Goal: Information Seeking & Learning: Learn about a topic

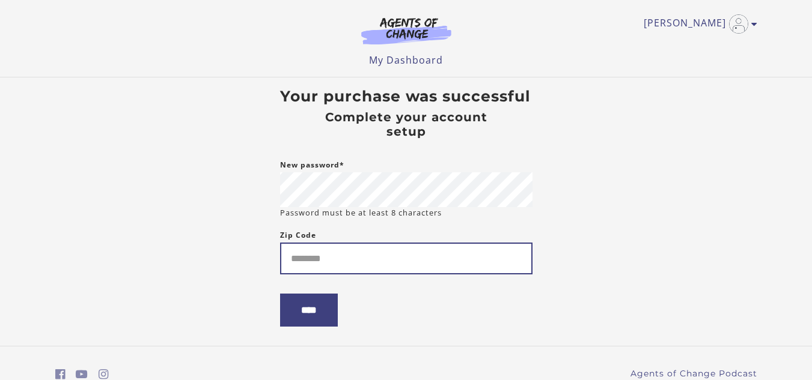
click at [436, 255] on input "Zip Code" at bounding box center [406, 259] width 252 height 32
type input "*****"
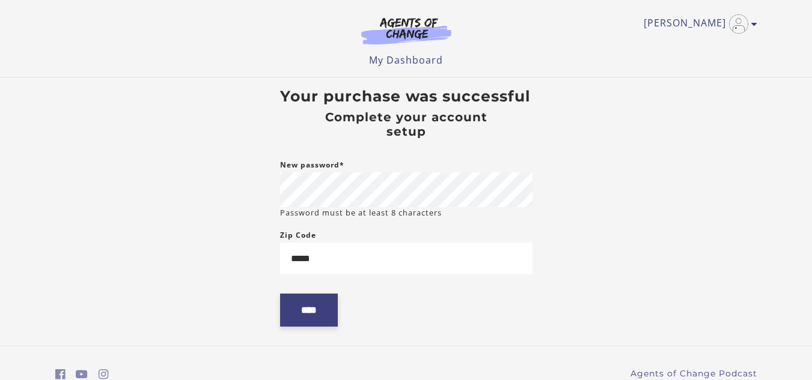
click at [303, 317] on input "****" at bounding box center [309, 310] width 58 height 33
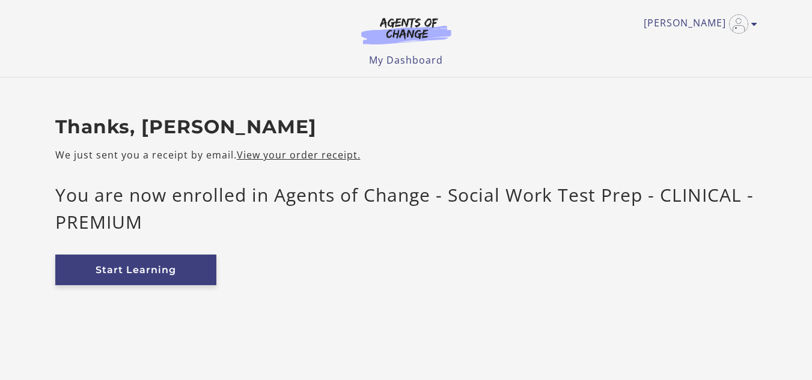
click at [178, 272] on link "Start Learning" at bounding box center [135, 270] width 161 height 31
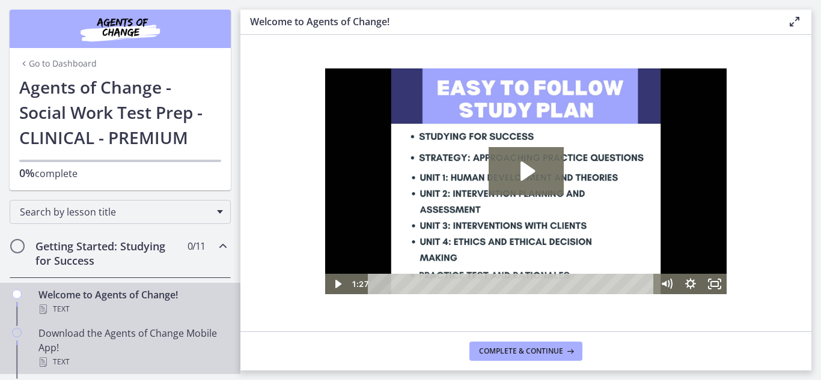
click at [157, 342] on div "Download the Agents of Change Mobile App! Text" at bounding box center [131, 347] width 187 height 43
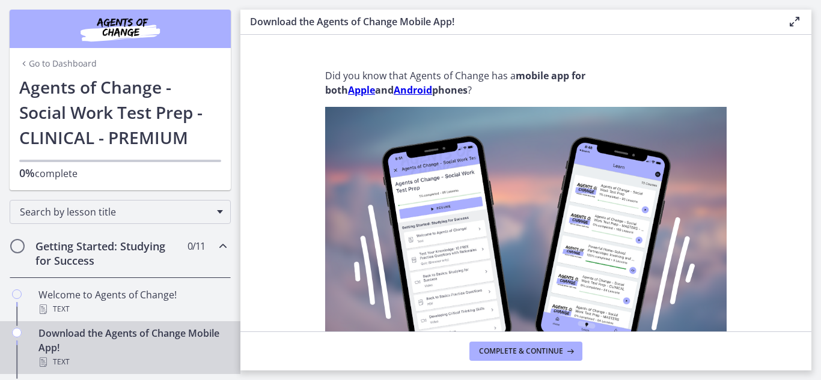
click at [173, 253] on div "Getting Started: Studying for Success 0 / 11 Completed" at bounding box center [120, 253] width 221 height 49
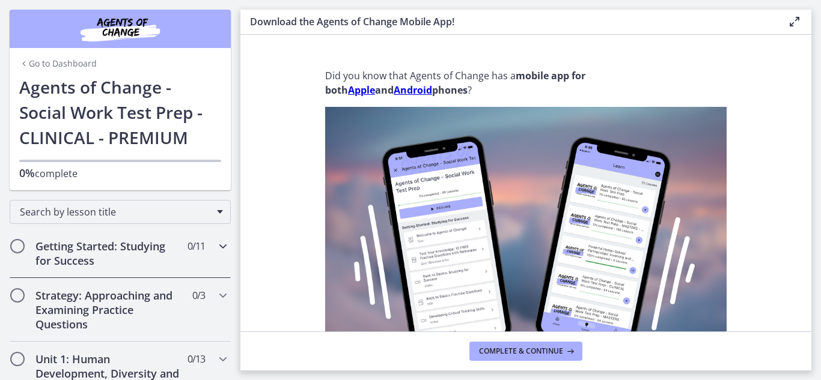
click at [165, 246] on h2 "Getting Started: Studying for Success" at bounding box center [108, 253] width 147 height 29
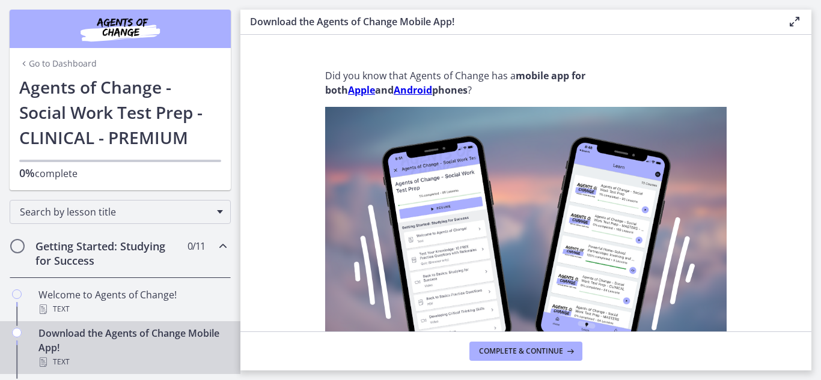
click at [54, 246] on h2 "Getting Started: Studying for Success" at bounding box center [108, 253] width 147 height 29
click at [78, 239] on div "Getting Started: Studying for Success 0 / 11 Completed" at bounding box center [120, 253] width 221 height 49
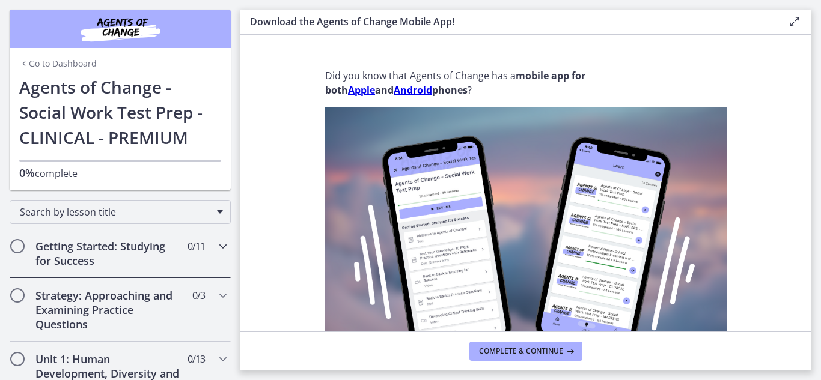
click at [16, 245] on span "Chapters" at bounding box center [17, 246] width 12 height 12
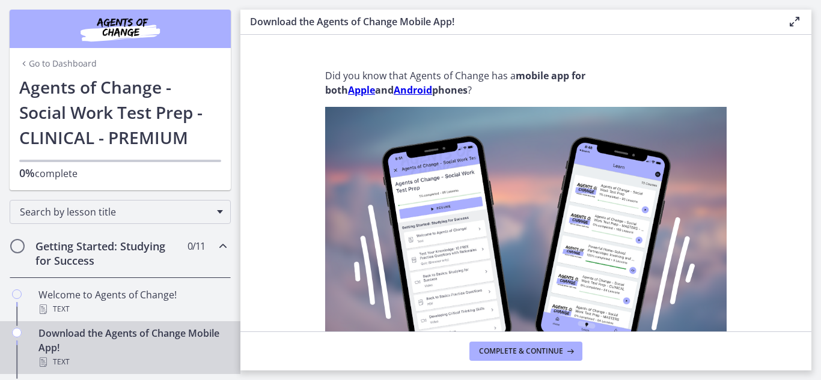
click at [59, 245] on h2 "Getting Started: Studying for Success" at bounding box center [108, 253] width 147 height 29
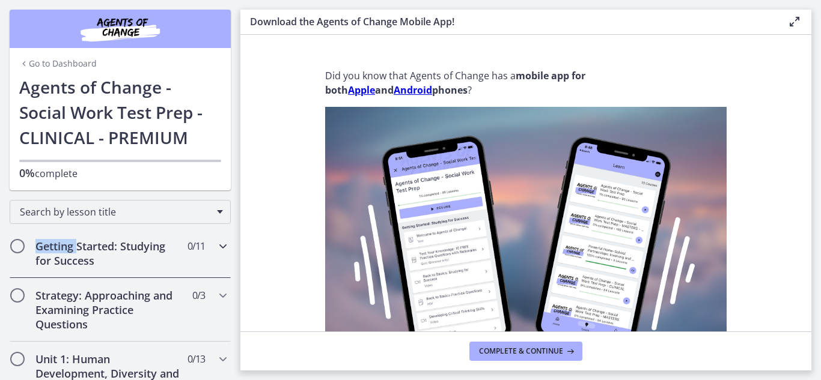
click at [59, 245] on h2 "Getting Started: Studying for Success" at bounding box center [108, 253] width 147 height 29
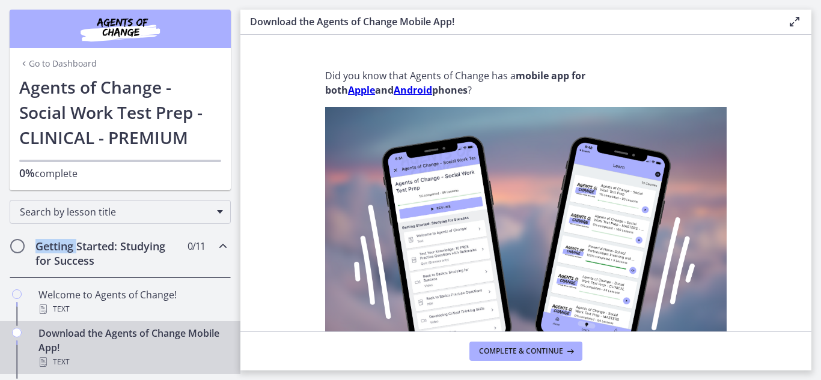
click at [59, 245] on h2 "Getting Started: Studying for Success" at bounding box center [108, 253] width 147 height 29
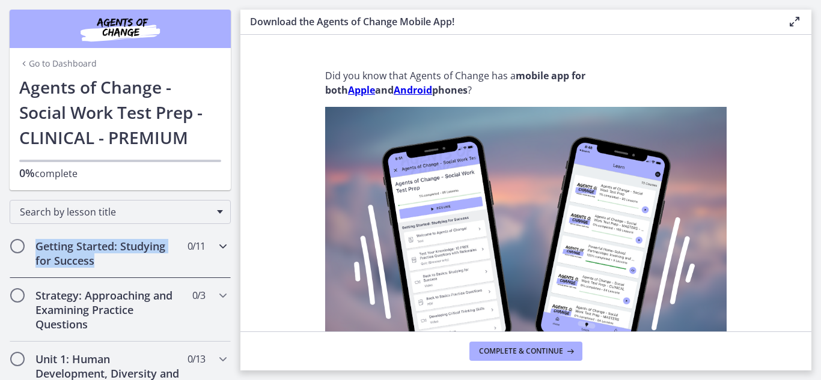
click at [59, 245] on h2 "Getting Started: Studying for Success" at bounding box center [108, 253] width 147 height 29
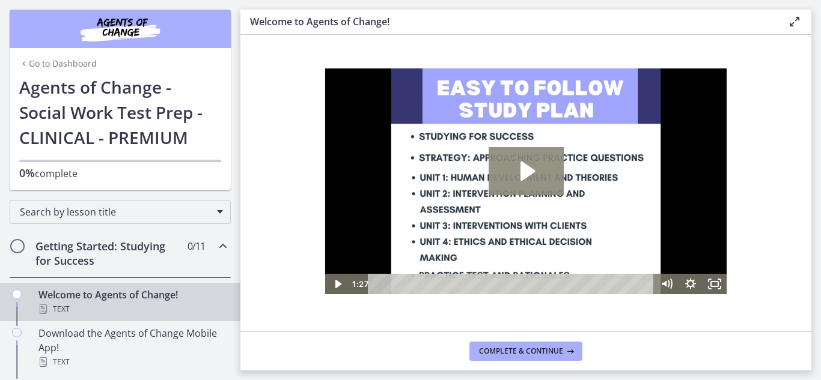
click at [527, 178] on icon "Play Video: c1o6hcmjueu5qasqsu00.mp4" at bounding box center [525, 171] width 75 height 48
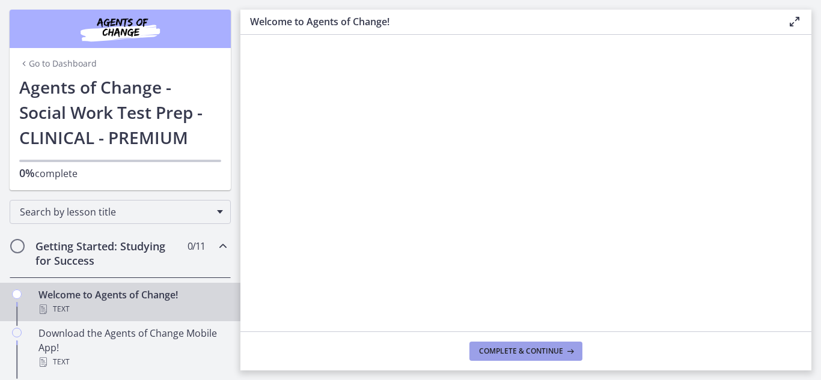
click at [568, 355] on icon at bounding box center [569, 352] width 12 height 10
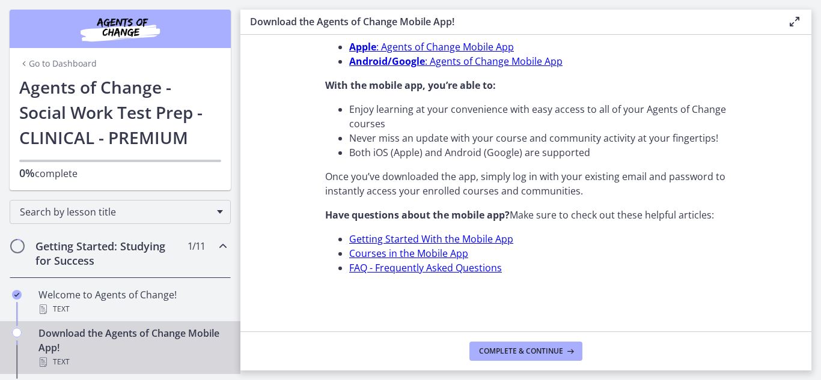
scroll to position [439, 0]
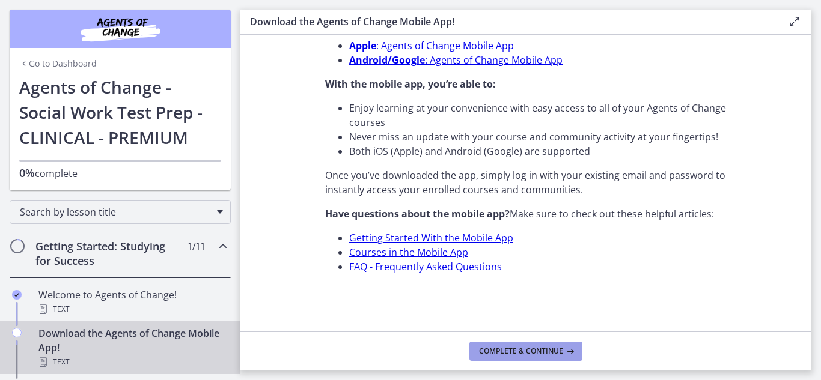
click at [533, 356] on button "Complete & continue" at bounding box center [525, 351] width 113 height 19
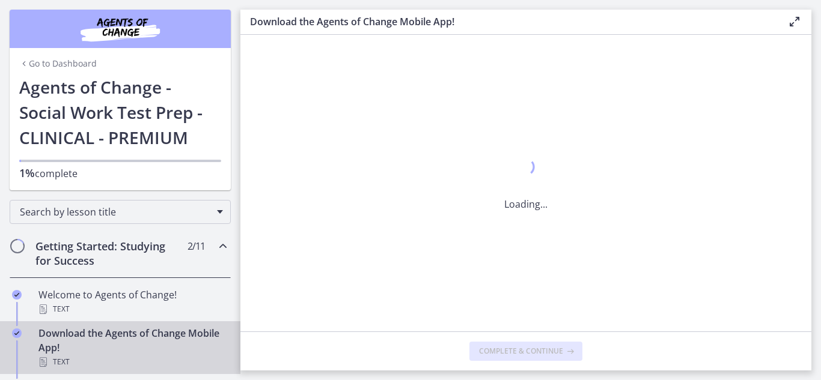
scroll to position [0, 0]
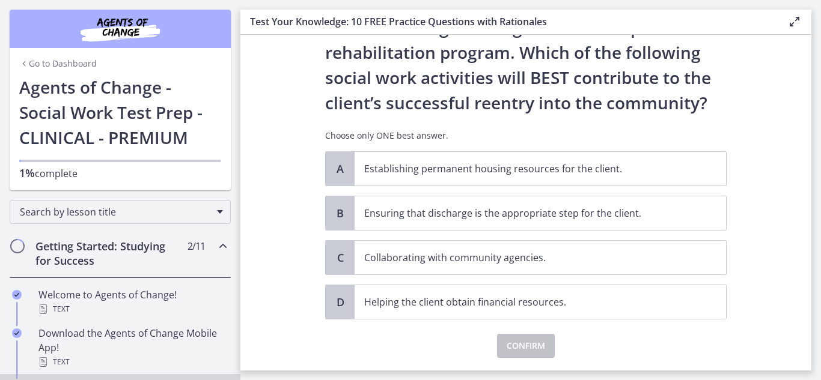
scroll to position [96, 0]
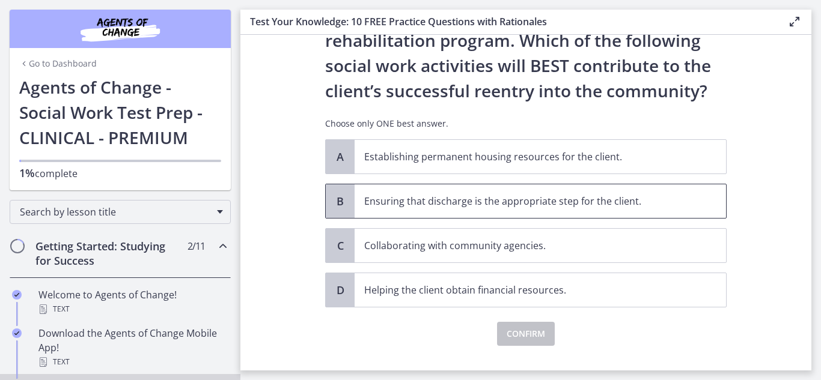
click at [569, 204] on p "Ensuring that discharge is the appropriate step for the client." at bounding box center [528, 201] width 328 height 14
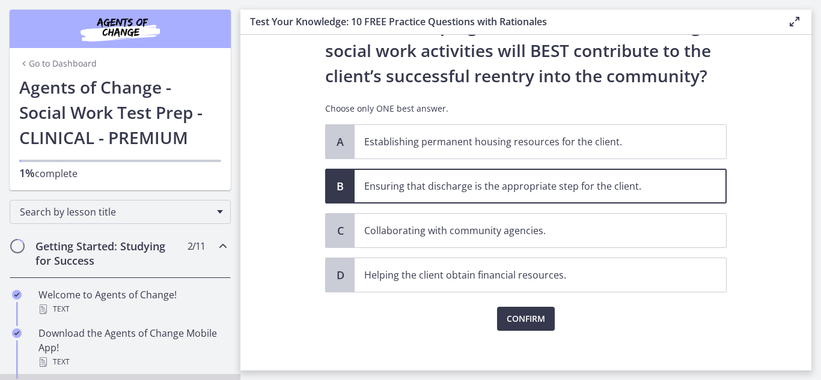
scroll to position [120, 0]
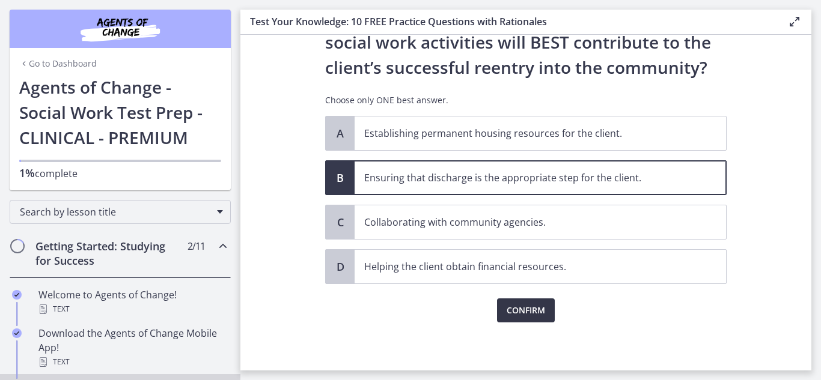
click at [532, 314] on span "Confirm" at bounding box center [525, 310] width 38 height 14
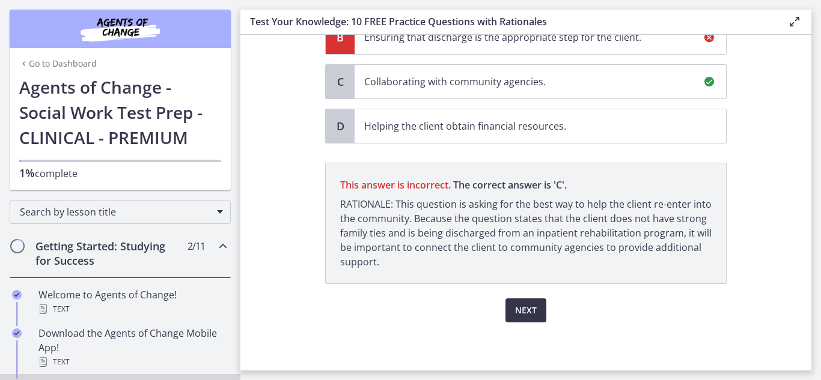
scroll to position [260, 0]
click at [532, 314] on span "Next" at bounding box center [526, 310] width 22 height 14
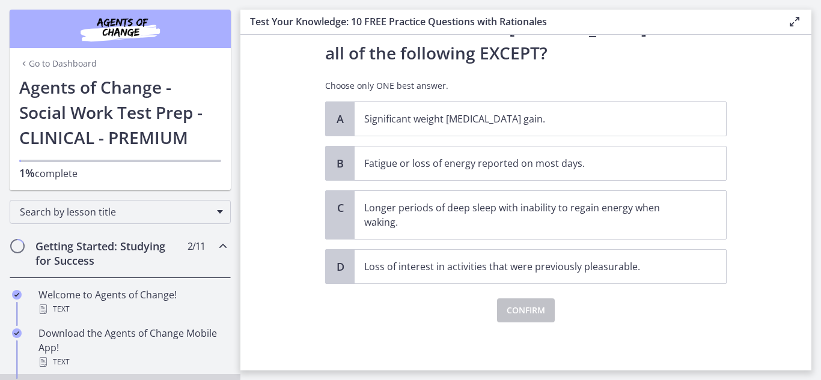
scroll to position [0, 0]
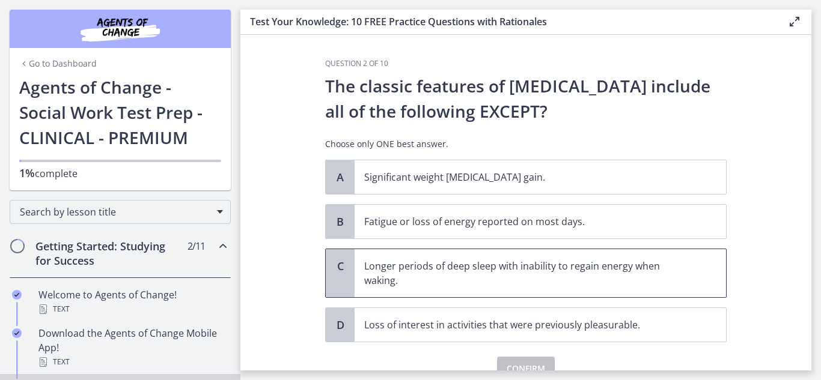
click at [583, 285] on p "Longer periods of deep sleep with inability to regain energy when waking." at bounding box center [528, 273] width 328 height 29
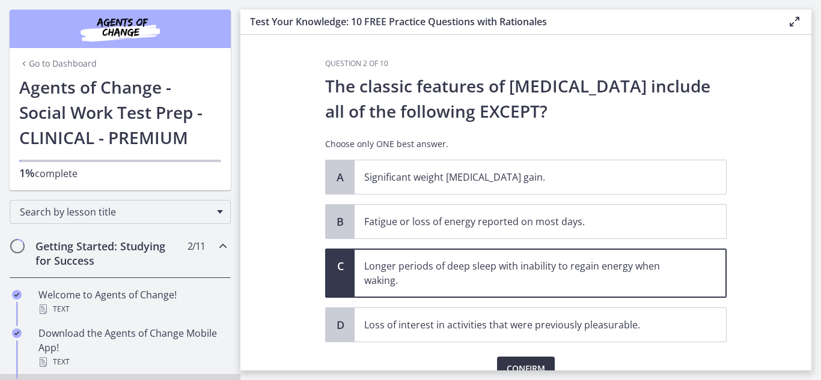
click at [529, 363] on span "Confirm" at bounding box center [525, 369] width 38 height 14
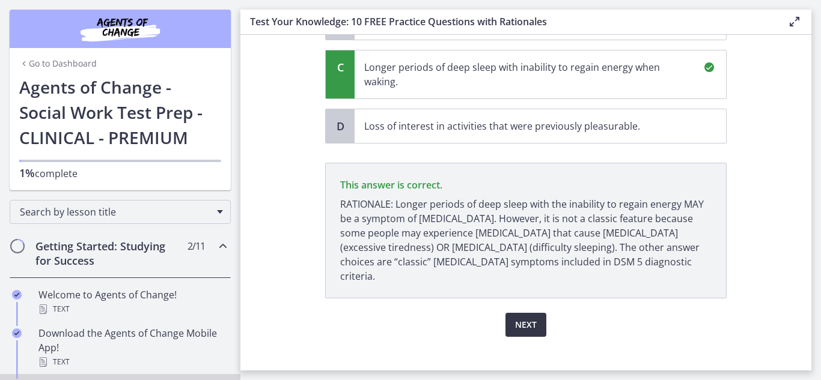
scroll to position [199, 0]
click at [518, 318] on span "Next" at bounding box center [526, 325] width 22 height 14
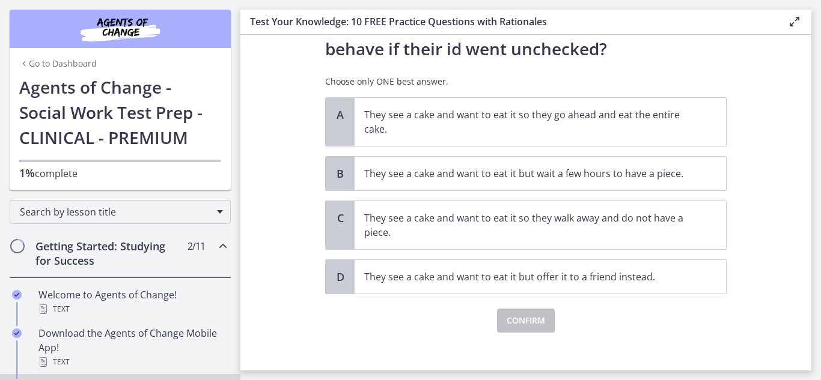
scroll to position [96, 0]
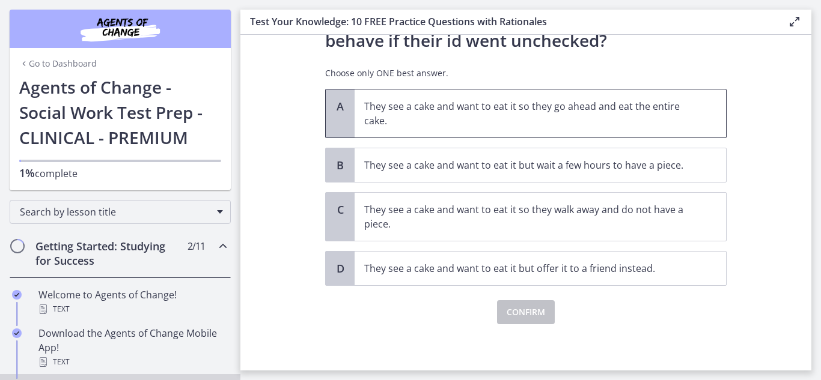
click at [594, 100] on p "They see a cake and want to eat it so they go ahead and eat the entire cake." at bounding box center [528, 113] width 328 height 29
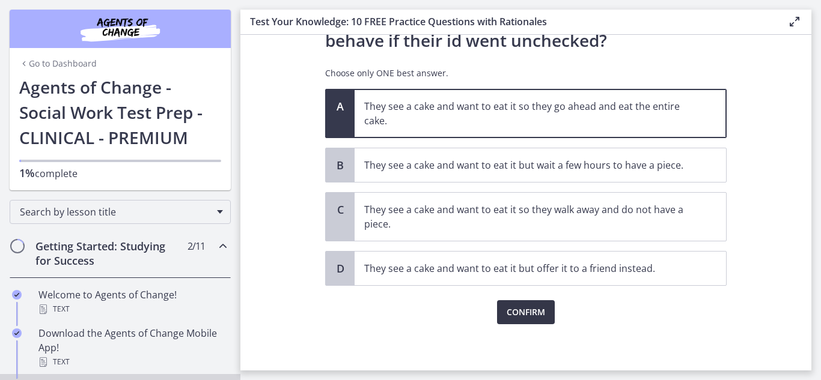
click at [536, 308] on span "Confirm" at bounding box center [525, 312] width 38 height 14
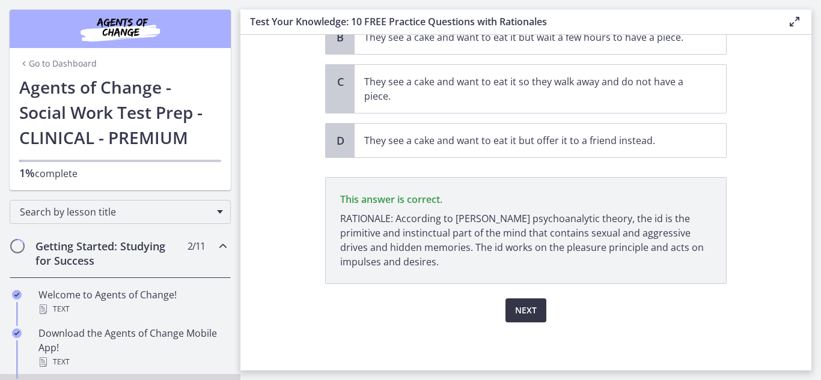
scroll to position [224, 0]
click at [529, 308] on span "Next" at bounding box center [526, 310] width 22 height 14
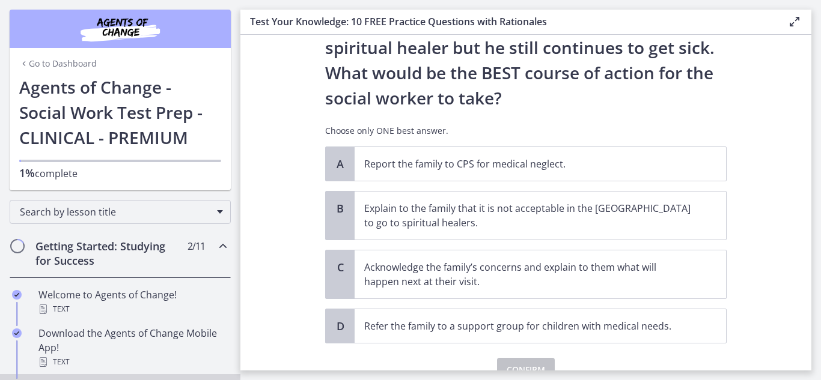
scroll to position [264, 0]
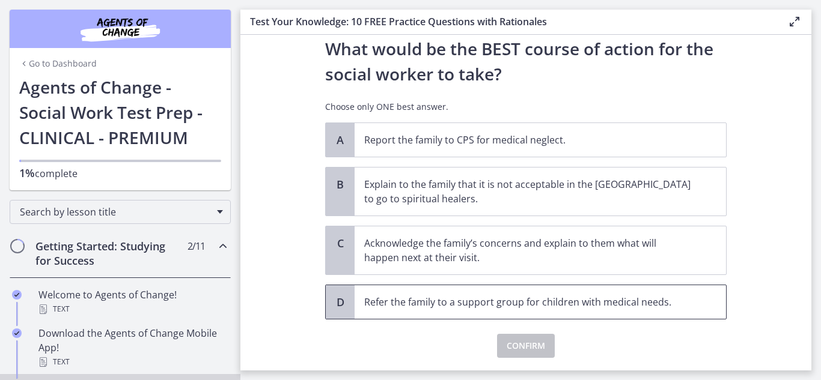
click at [634, 302] on p "Refer the family to a support group for children with medical needs." at bounding box center [528, 302] width 328 height 14
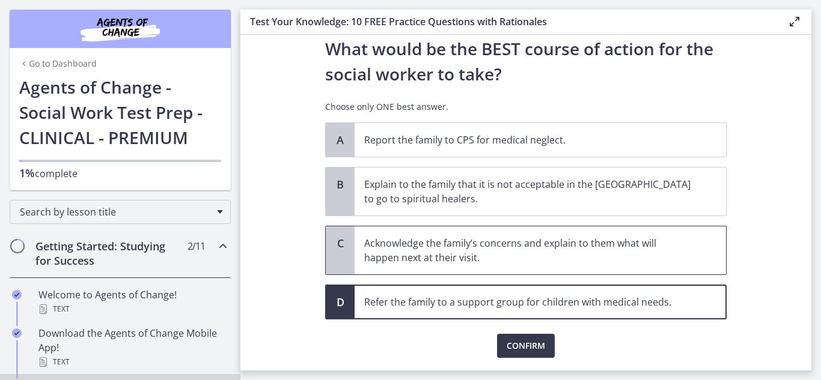
click at [643, 269] on span "Acknowledge the family’s concerns and explain to them what will happen next at …" at bounding box center [539, 250] width 371 height 48
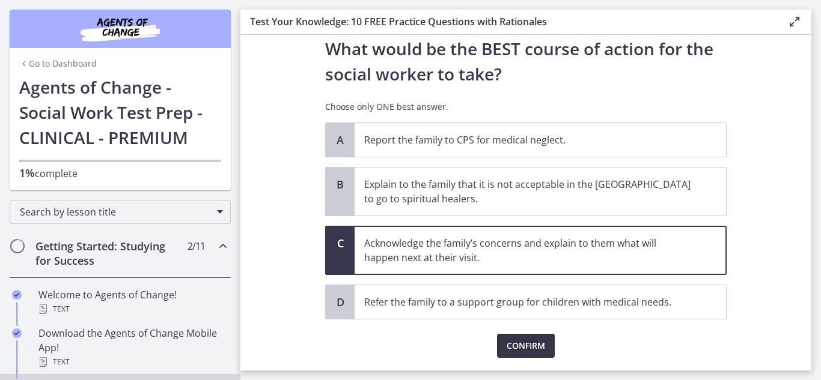
click at [534, 351] on span "Confirm" at bounding box center [525, 346] width 38 height 14
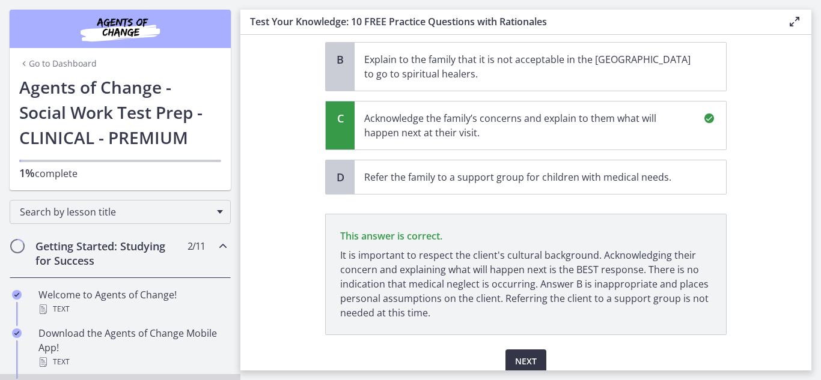
scroll to position [440, 0]
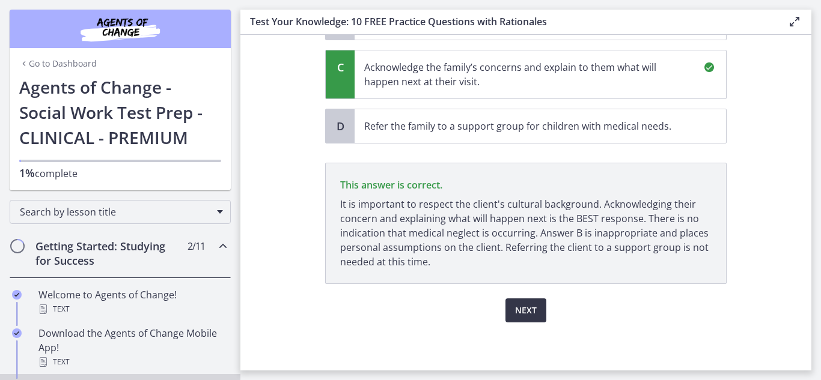
click at [524, 306] on span "Next" at bounding box center [526, 310] width 22 height 14
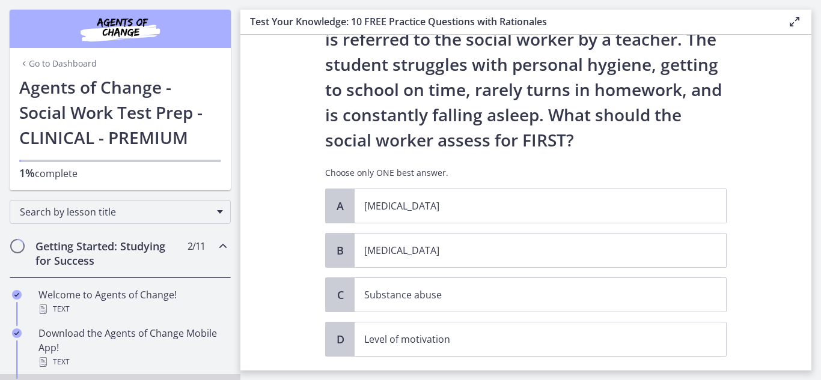
scroll to position [96, 0]
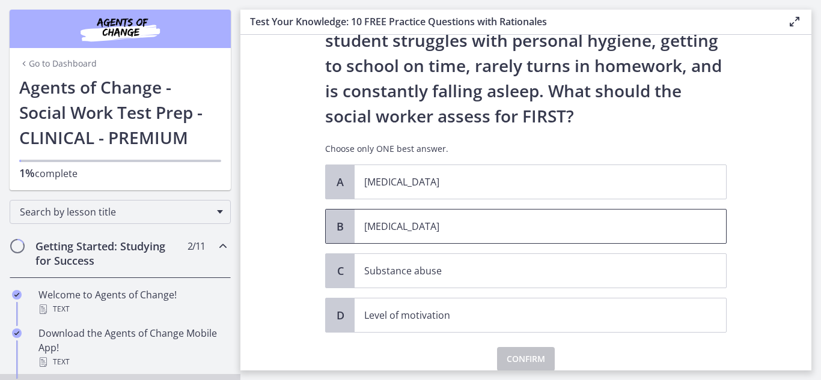
click at [599, 231] on p "[MEDICAL_DATA]" at bounding box center [528, 226] width 328 height 14
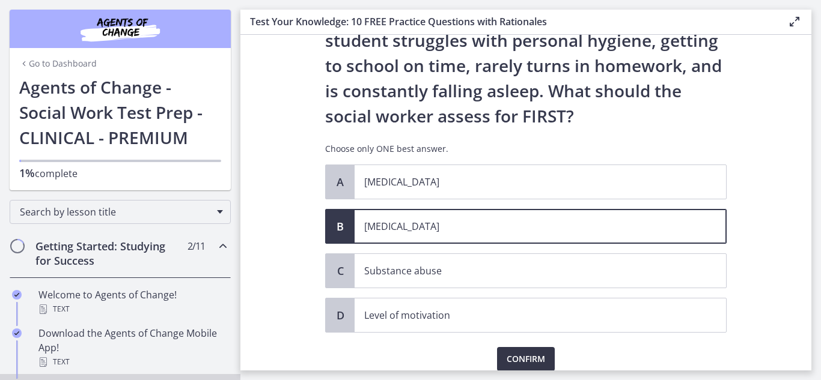
click at [524, 359] on span "Confirm" at bounding box center [525, 359] width 38 height 14
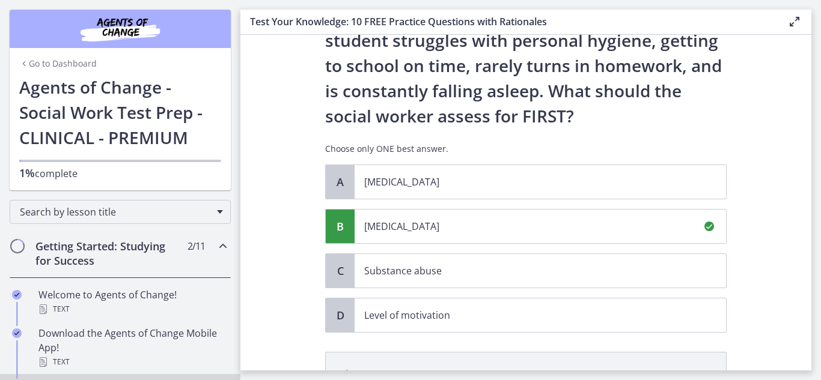
scroll to position [285, 0]
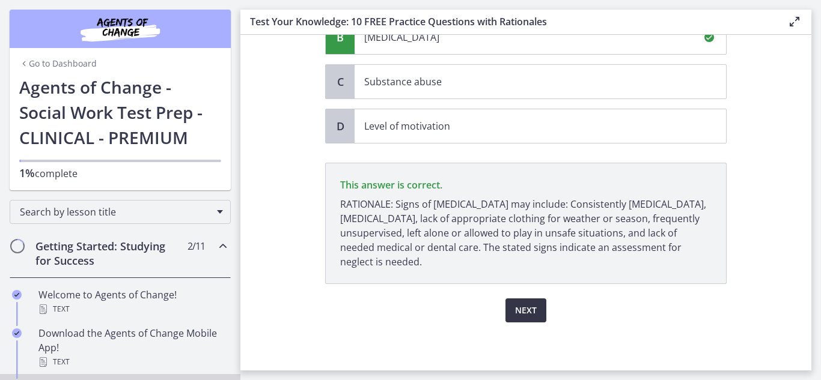
click at [520, 310] on span "Next" at bounding box center [526, 310] width 22 height 14
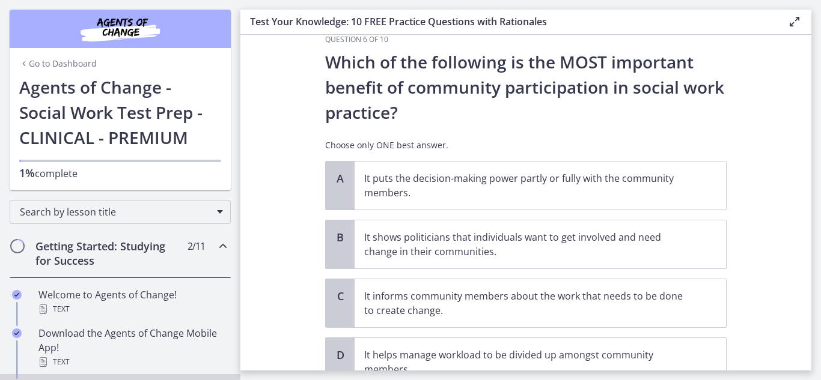
scroll to position [48, 0]
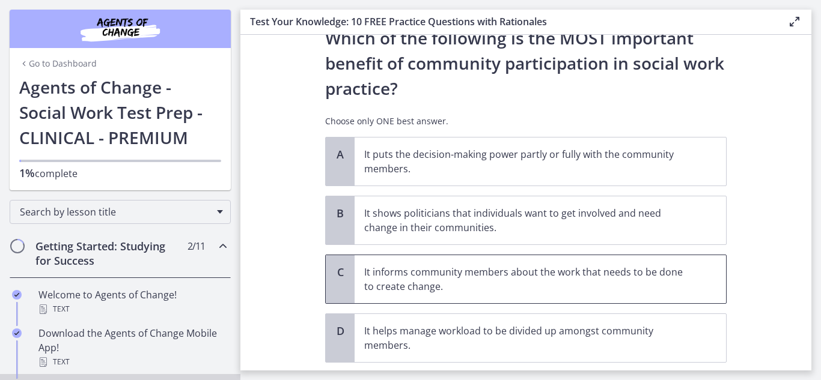
click at [623, 297] on span "It informs community members about the work that needs to be done to create cha…" at bounding box center [539, 279] width 371 height 48
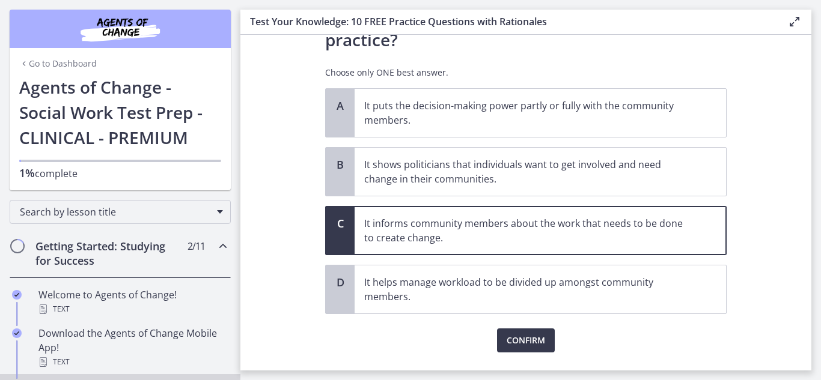
scroll to position [120, 0]
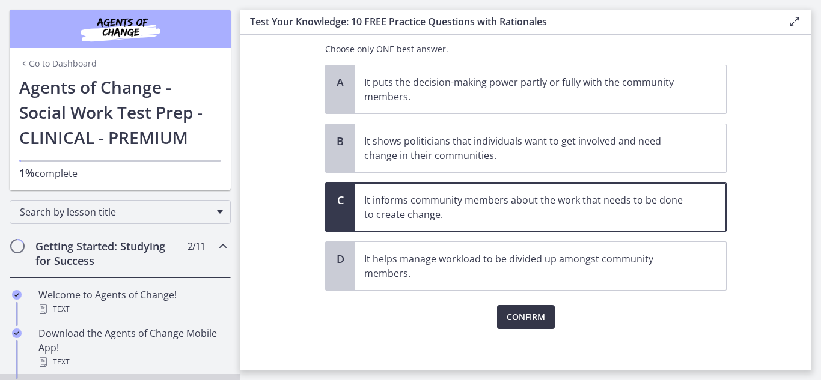
click at [523, 309] on button "Confirm" at bounding box center [526, 317] width 58 height 24
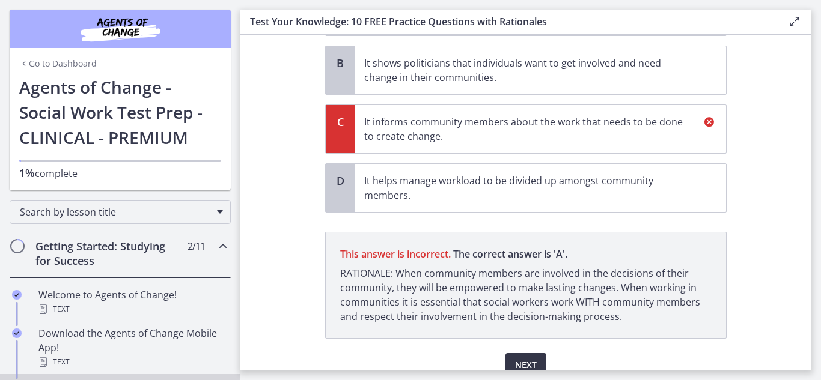
scroll to position [253, 0]
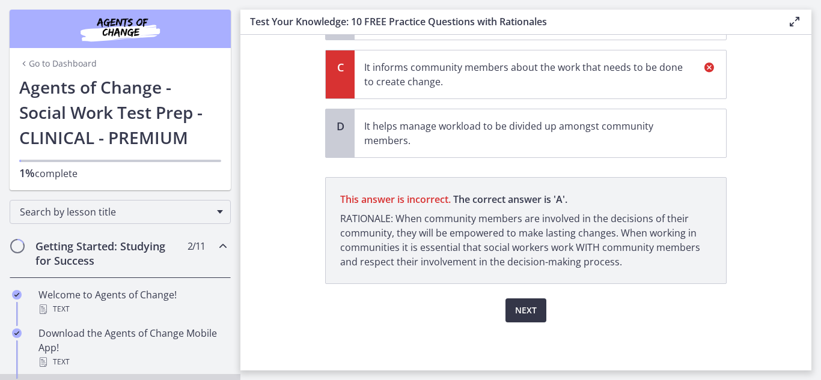
click at [523, 309] on span "Next" at bounding box center [526, 310] width 22 height 14
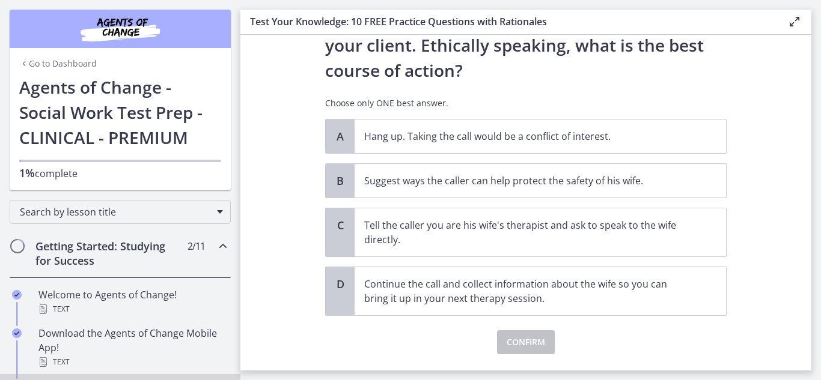
scroll to position [216, 0]
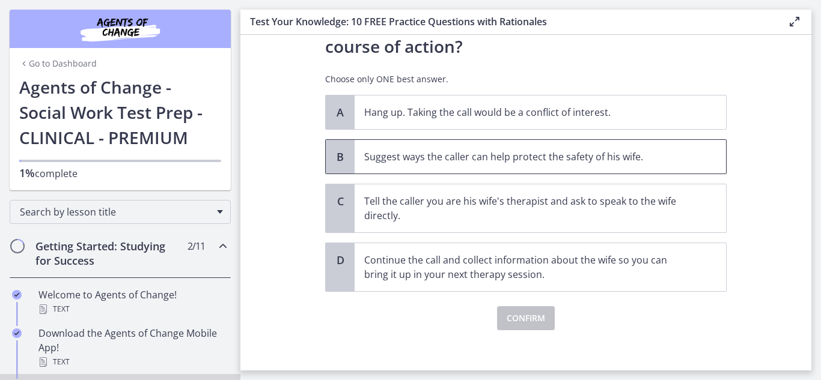
click at [658, 150] on p "Suggest ways the caller can help protect the safety of his wife." at bounding box center [528, 157] width 328 height 14
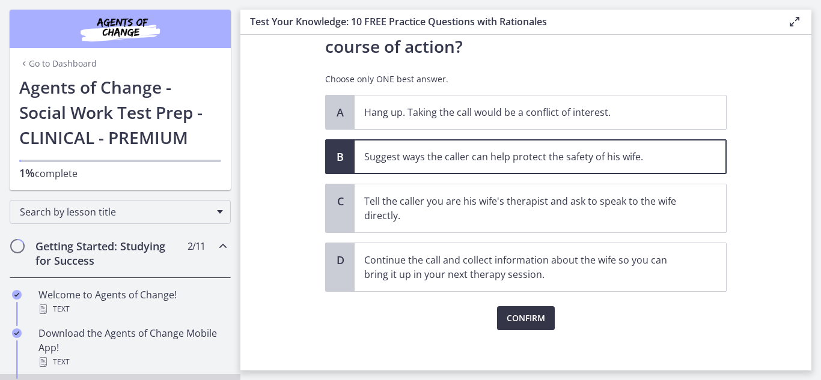
click at [527, 310] on button "Confirm" at bounding box center [526, 318] width 58 height 24
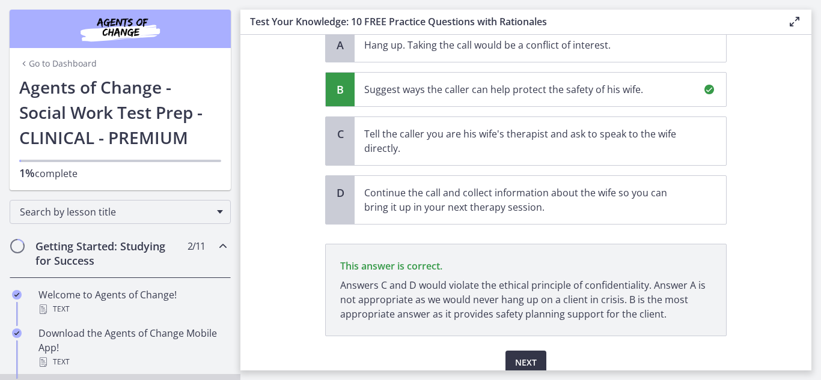
scroll to position [336, 0]
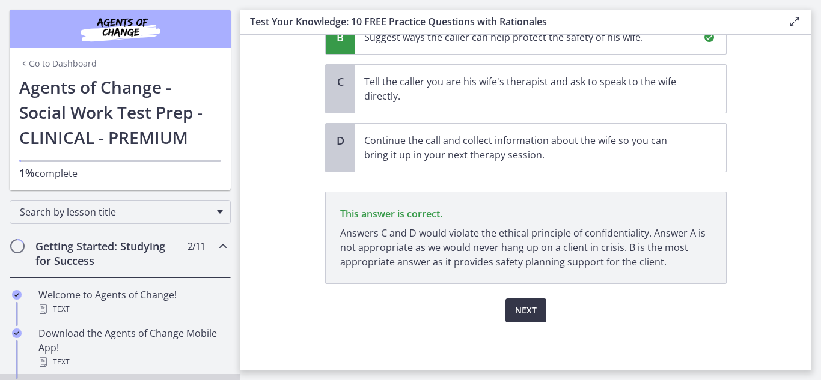
click at [527, 310] on span "Next" at bounding box center [526, 310] width 22 height 14
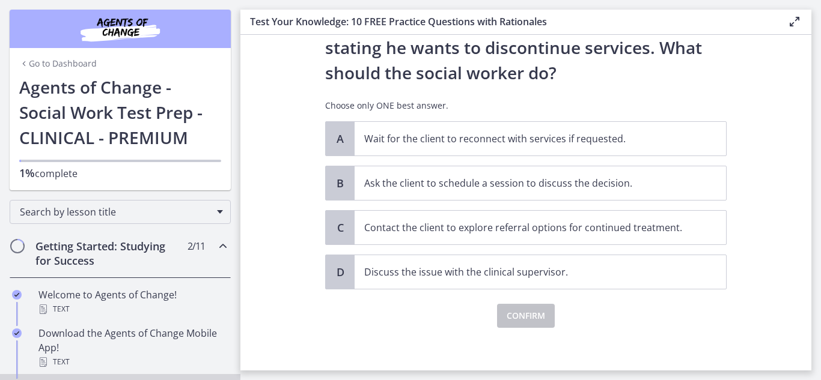
scroll to position [168, 0]
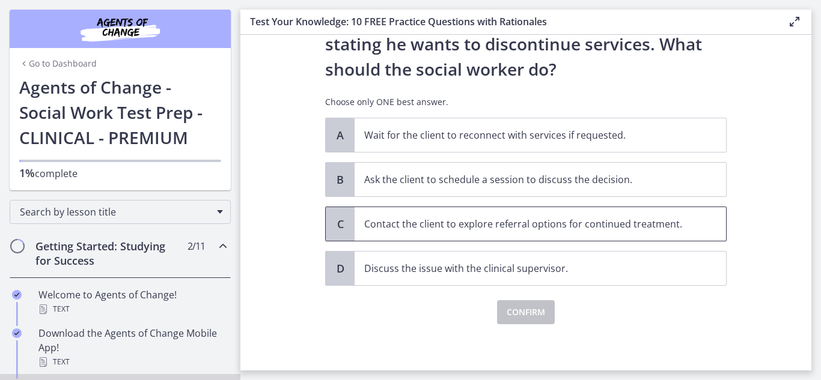
click at [666, 232] on span "Contact the client to explore referral options for continued treatment." at bounding box center [539, 224] width 371 height 34
click at [523, 311] on span "Confirm" at bounding box center [525, 312] width 38 height 14
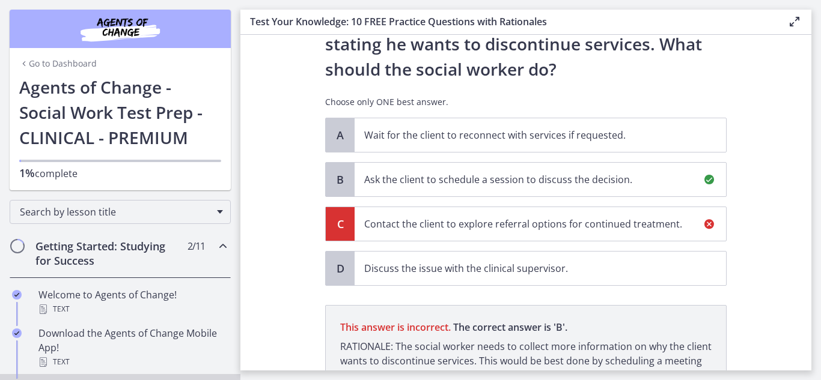
scroll to position [311, 0]
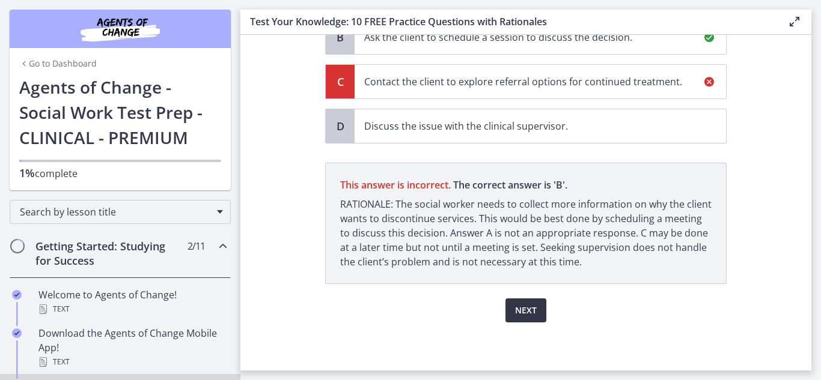
click at [515, 315] on span "Next" at bounding box center [526, 310] width 22 height 14
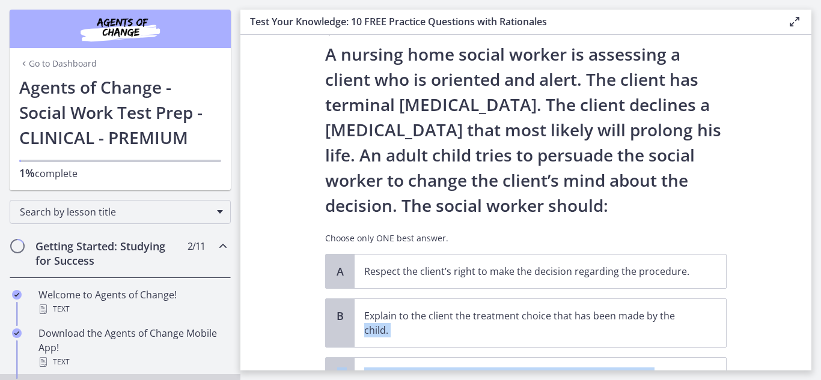
scroll to position [199, 0]
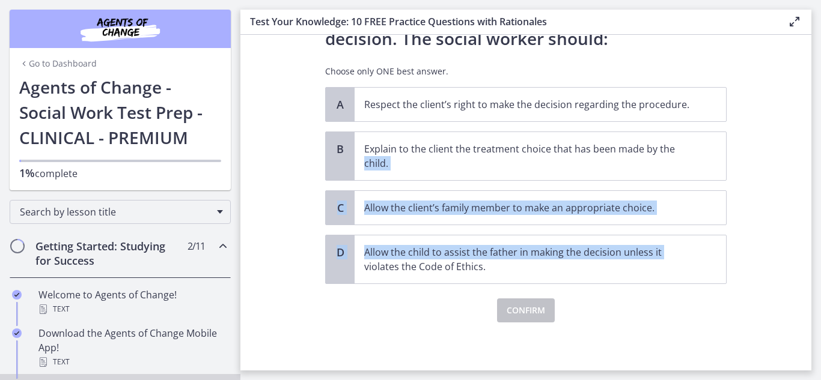
drag, startPoint x: 786, startPoint y: 345, endPoint x: 786, endPoint y: 224, distance: 121.4
click at [786, 224] on section "Question 9 of 10 A nursing home social worker is assessing a client who is orie…" at bounding box center [525, 203] width 571 height 336
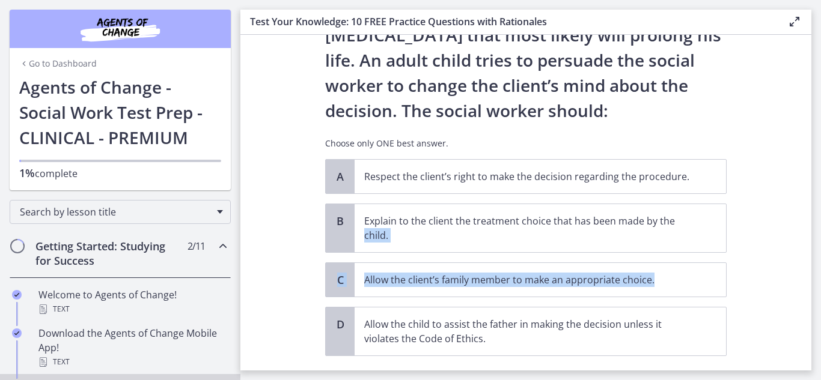
scroll to position [103, 0]
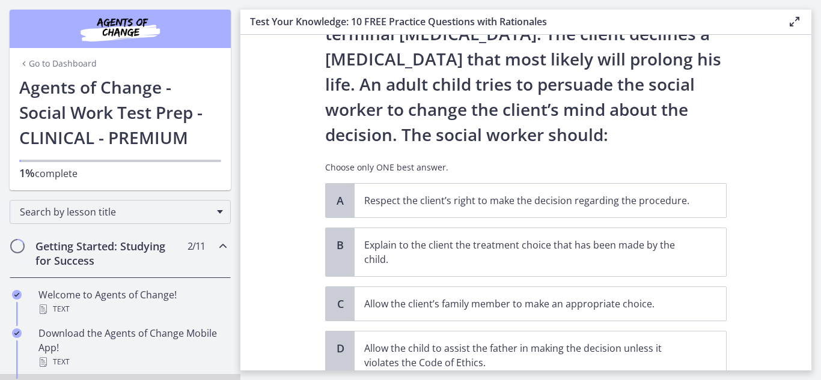
click at [730, 151] on div "Question 9 of 10 A nursing home social worker is assessing a client who is orie…" at bounding box center [525, 112] width 421 height 312
click at [660, 205] on p "Respect the client’s right to make the decision regarding the procedure." at bounding box center [528, 200] width 328 height 14
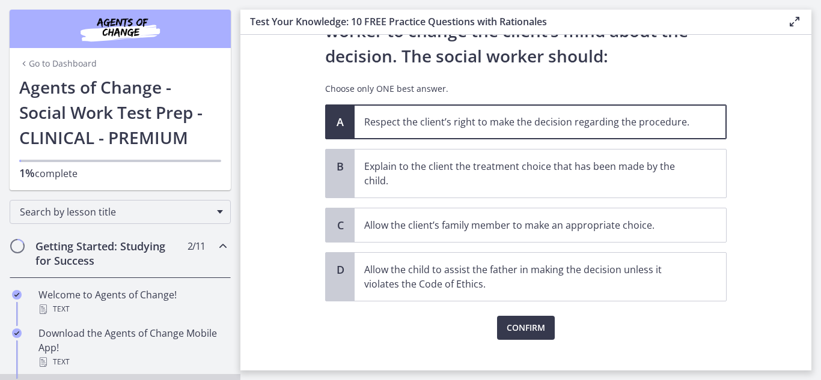
scroll to position [199, 0]
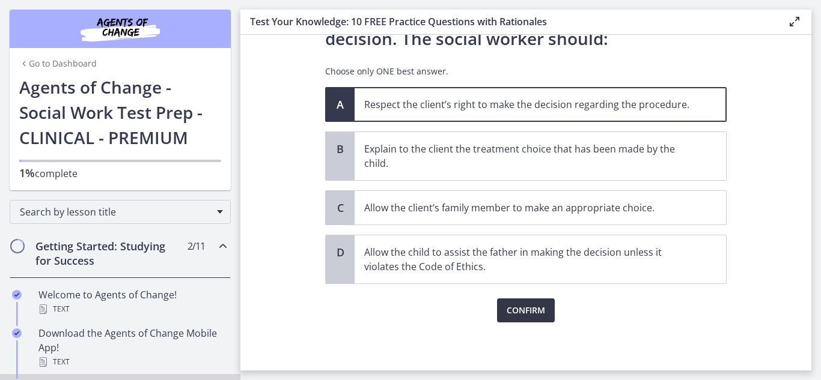
click at [523, 300] on button "Confirm" at bounding box center [526, 311] width 58 height 24
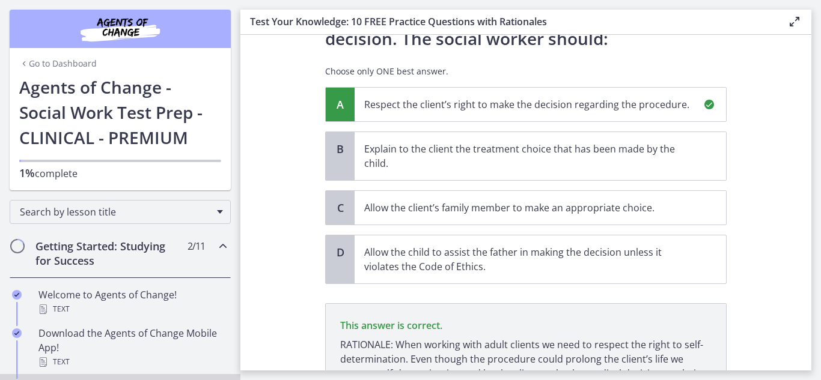
scroll to position [325, 0]
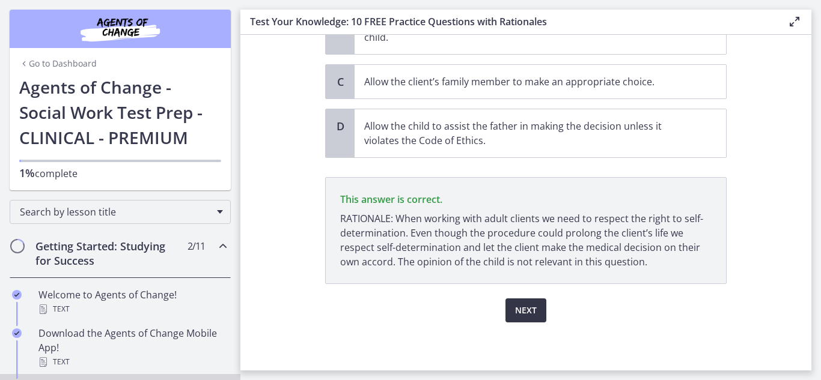
click at [519, 312] on span "Next" at bounding box center [526, 310] width 22 height 14
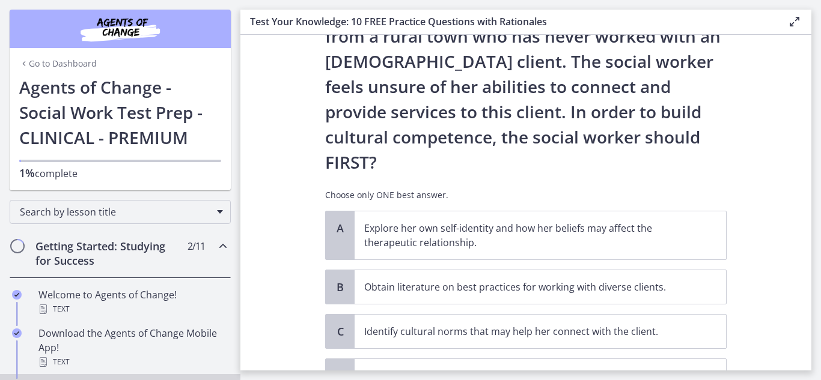
scroll to position [200, 0]
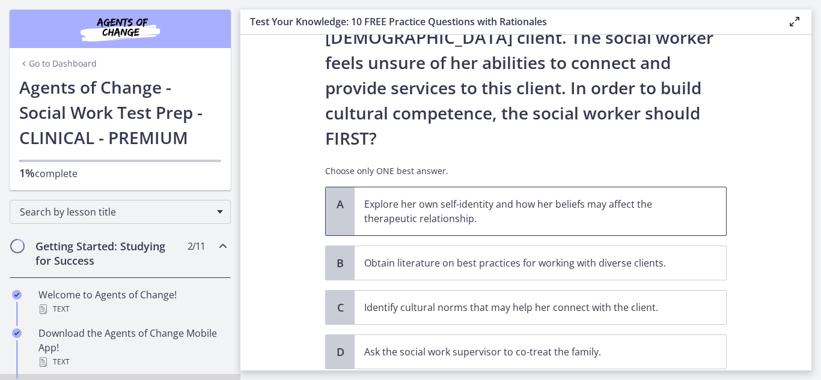
click at [571, 197] on p "Explore her own self-identity and how her beliefs may affect the therapeutic re…" at bounding box center [528, 211] width 328 height 29
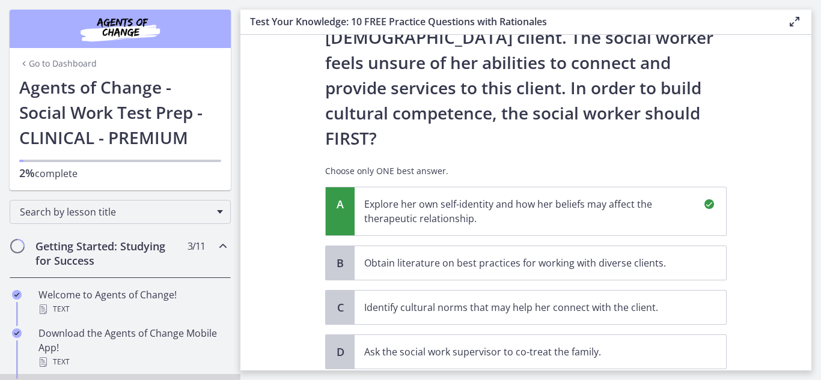
scroll to position [375, 0]
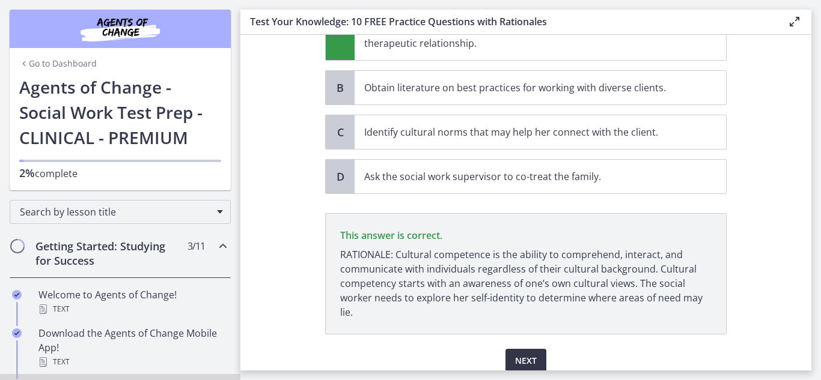
click at [517, 354] on span "Next" at bounding box center [526, 361] width 22 height 14
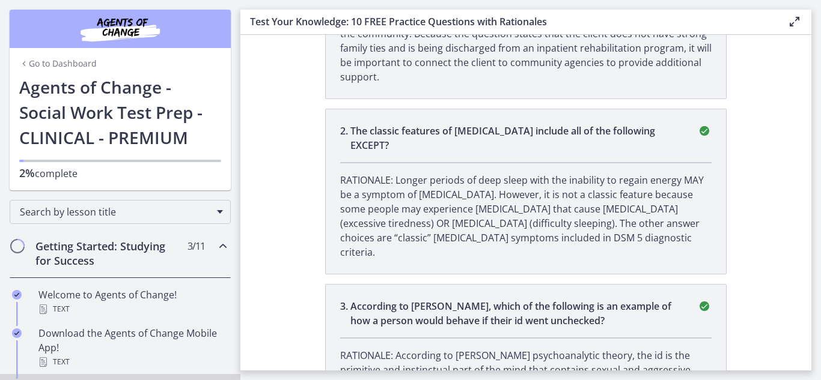
scroll to position [0, 0]
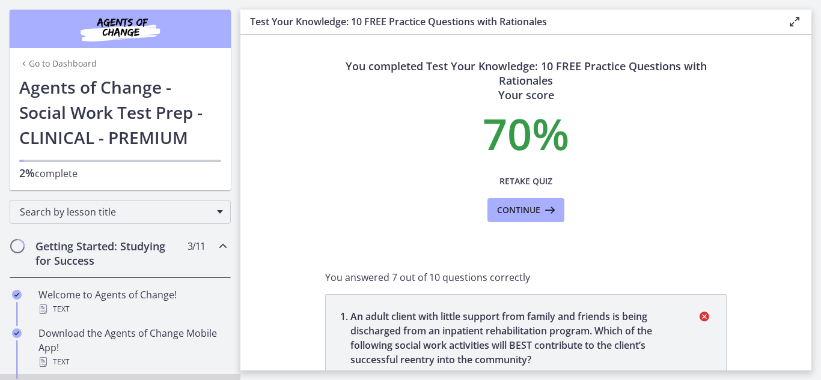
drag, startPoint x: 663, startPoint y: 259, endPoint x: 764, endPoint y: 290, distance: 105.7
click at [764, 290] on section "You completed Test Your Knowledge: 10 FREE Practice Questions with Rationales Y…" at bounding box center [525, 203] width 571 height 336
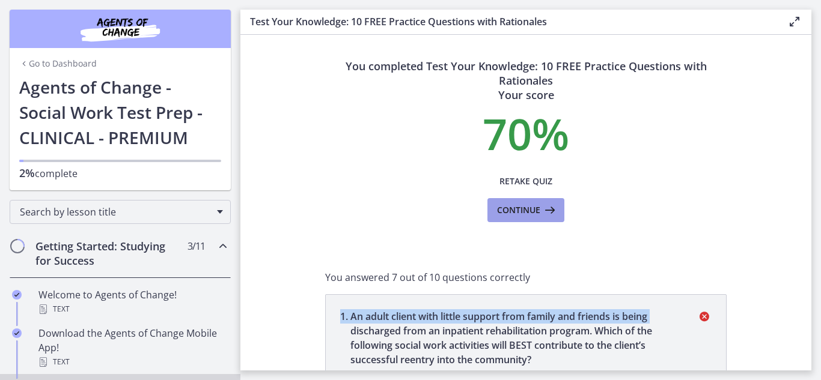
click at [532, 208] on span "Continue" at bounding box center [518, 210] width 43 height 14
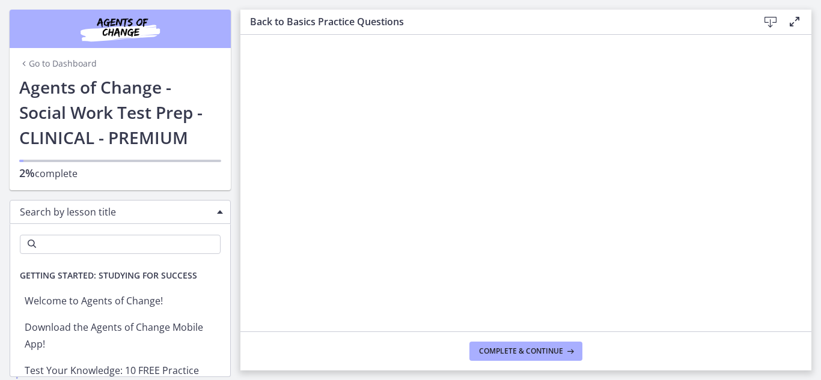
click at [216, 219] on div "Search by lesson title" at bounding box center [120, 212] width 221 height 24
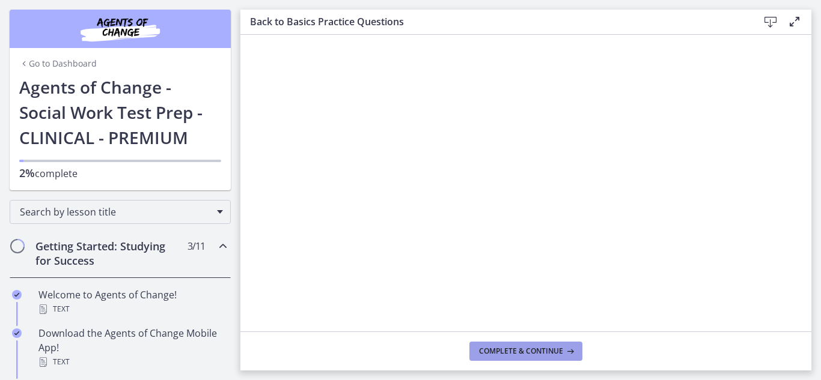
click at [561, 351] on span "Complete & continue" at bounding box center [521, 352] width 84 height 10
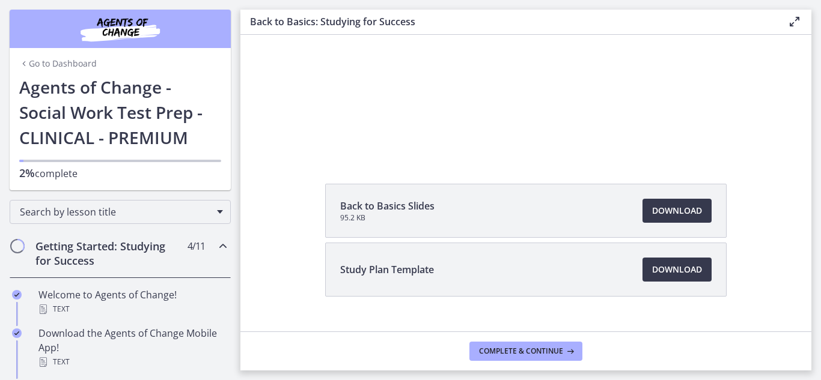
scroll to position [120, 0]
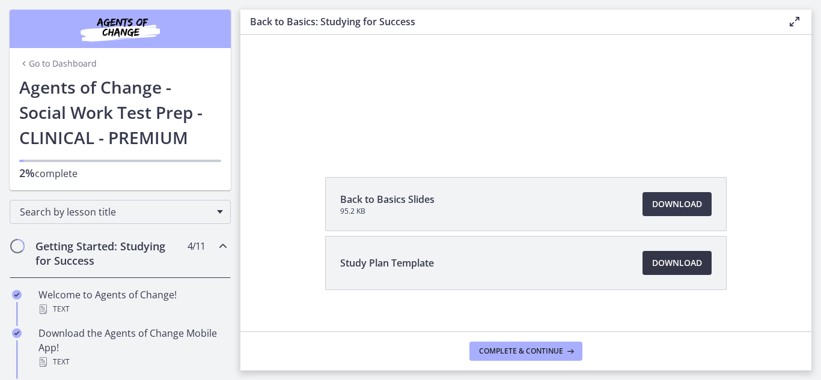
click at [688, 255] on link "Download Opens in a new window" at bounding box center [676, 263] width 69 height 24
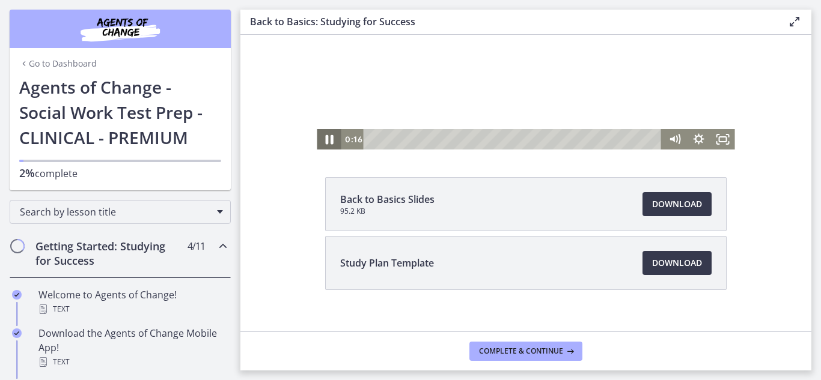
click at [328, 145] on icon "Pause" at bounding box center [328, 139] width 29 height 25
click at [328, 141] on icon "Play Video" at bounding box center [329, 139] width 29 height 25
click at [657, 208] on span "Download Opens in a new window" at bounding box center [677, 204] width 50 height 14
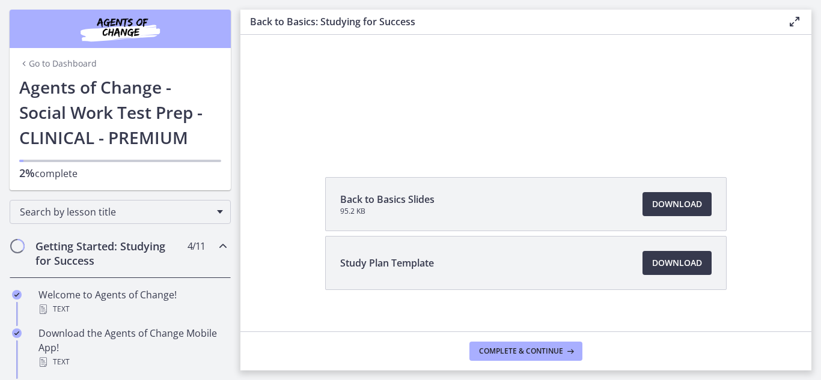
click at [796, 23] on icon at bounding box center [794, 21] width 14 height 14
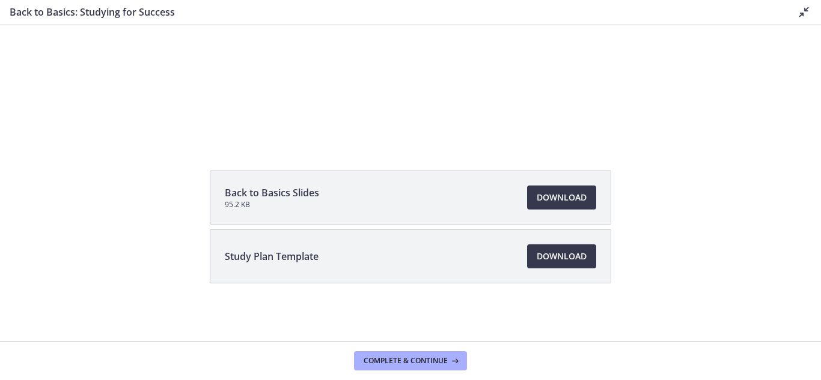
scroll to position [117, 0]
click at [801, 13] on icon at bounding box center [804, 12] width 14 height 14
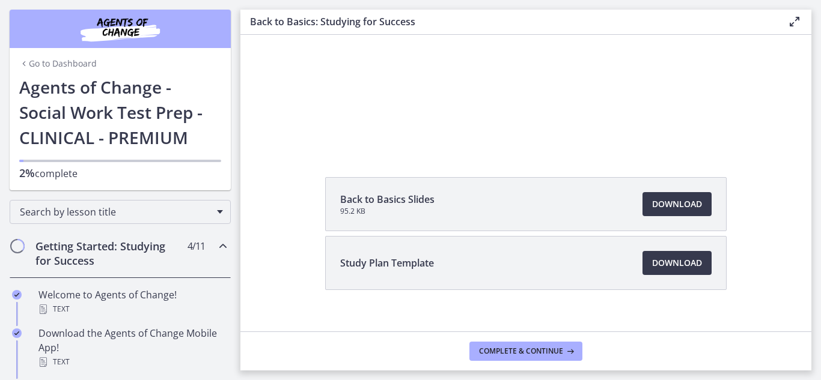
click at [794, 22] on icon at bounding box center [794, 21] width 14 height 14
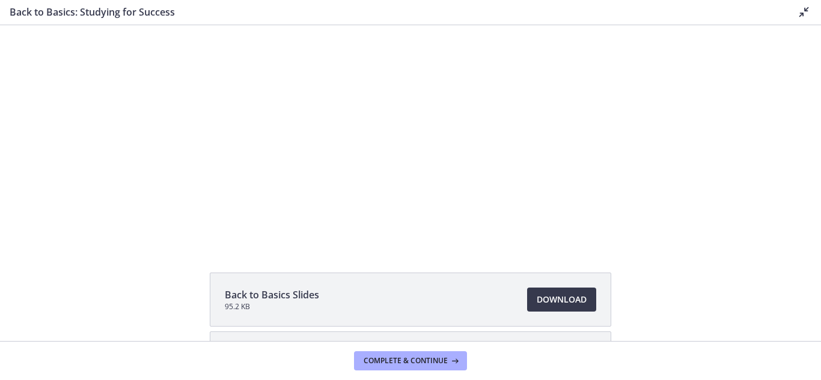
scroll to position [0, 0]
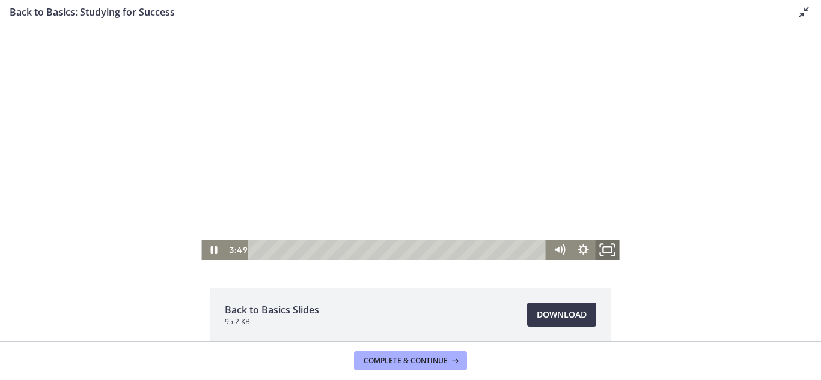
click at [603, 257] on icon "Fullscreen" at bounding box center [607, 250] width 29 height 25
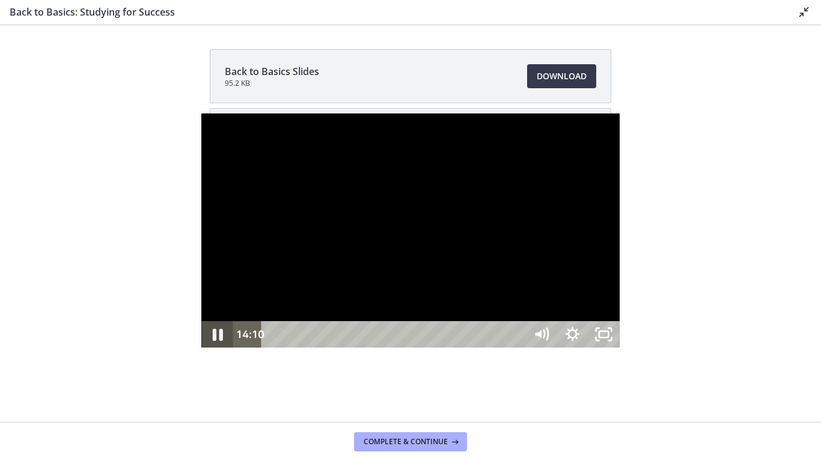
click at [198, 351] on icon "Pause" at bounding box center [216, 335] width 37 height 32
click at [214, 342] on icon "Play Video" at bounding box center [219, 335] width 10 height 13
click at [619, 348] on div at bounding box center [410, 231] width 418 height 235
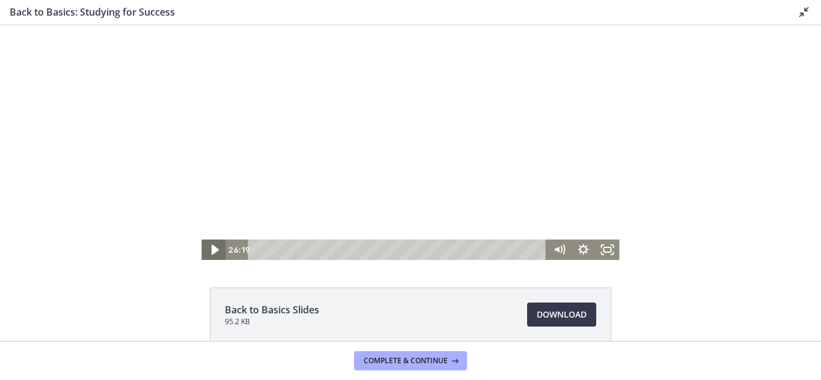
click at [213, 249] on icon "Play Video" at bounding box center [214, 250] width 29 height 25
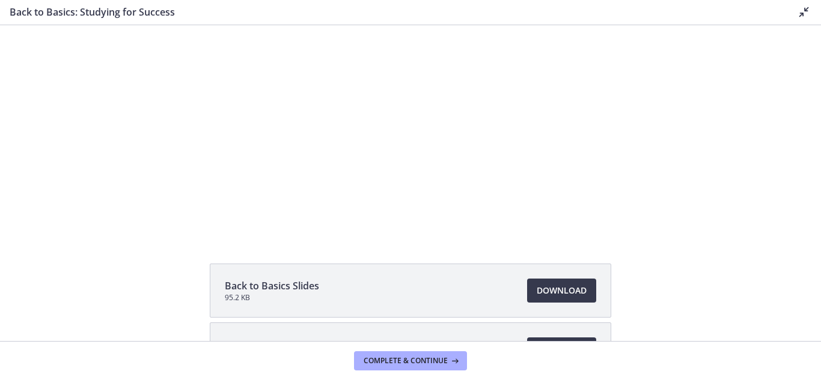
scroll to position [117, 0]
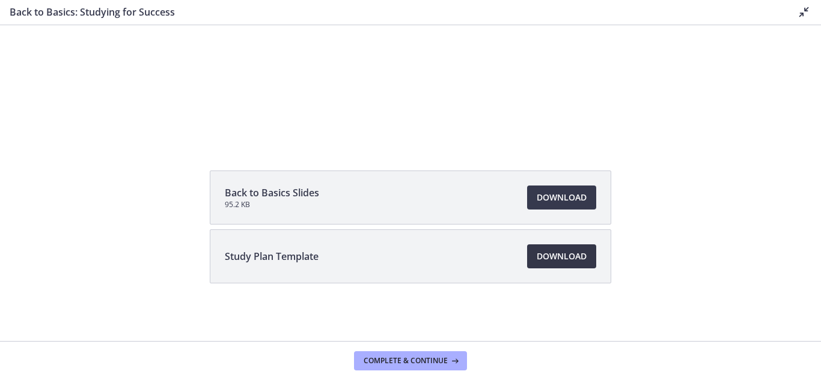
click at [557, 252] on span "Download Opens in a new window" at bounding box center [561, 256] width 50 height 14
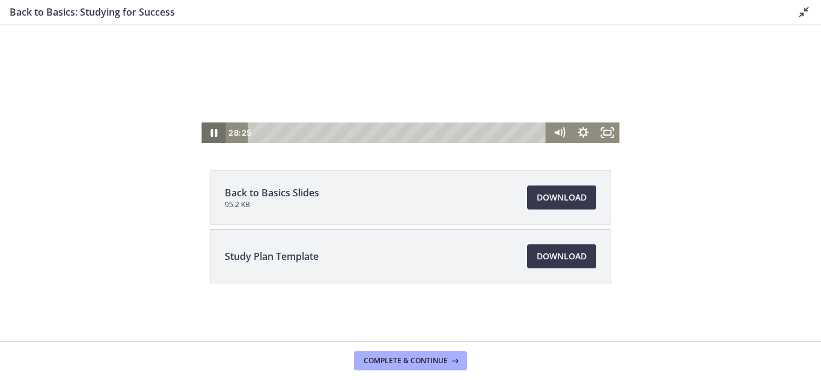
click at [214, 138] on icon "Pause" at bounding box center [213, 133] width 24 height 20
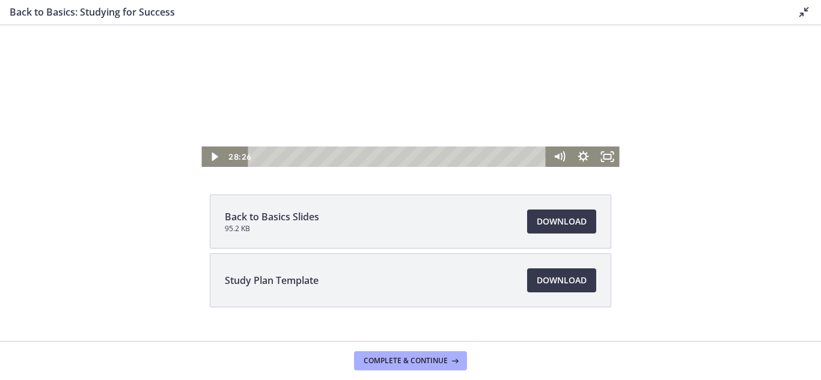
scroll to position [0, 0]
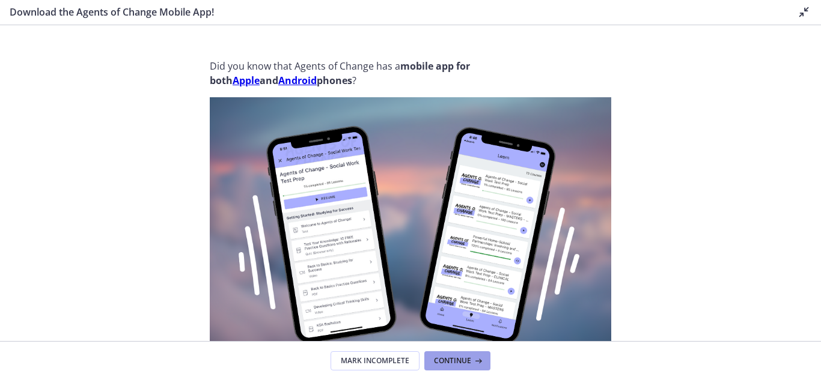
click at [471, 363] on icon at bounding box center [477, 361] width 12 height 10
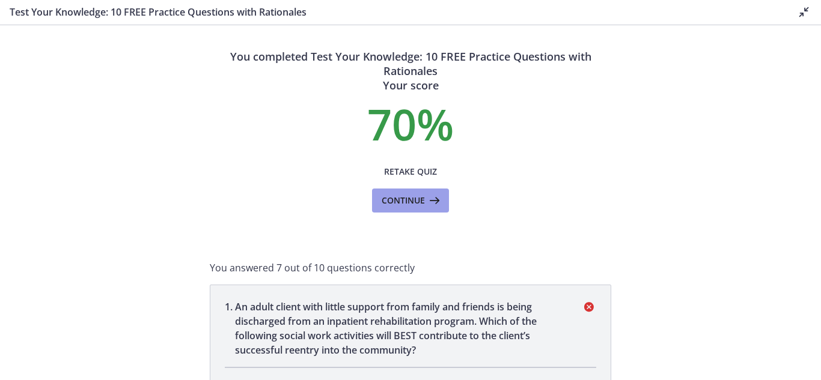
click at [424, 190] on button "Continue" at bounding box center [410, 201] width 77 height 24
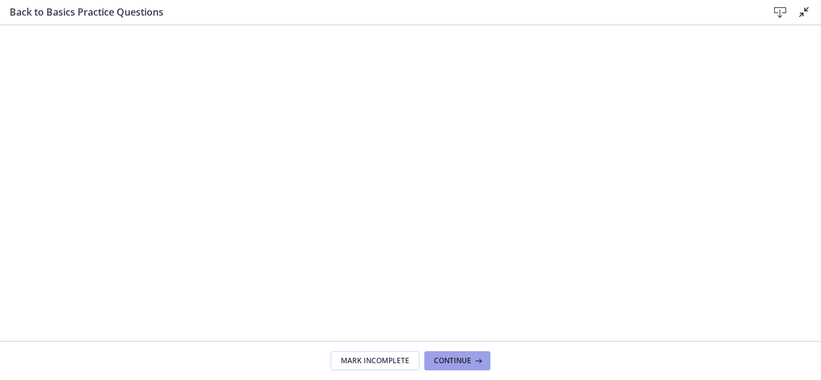
click at [463, 360] on span "Continue" at bounding box center [452, 361] width 37 height 10
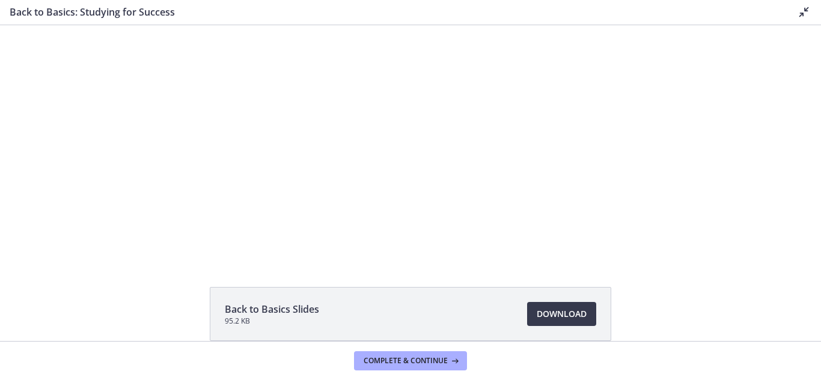
scroll to position [24, 0]
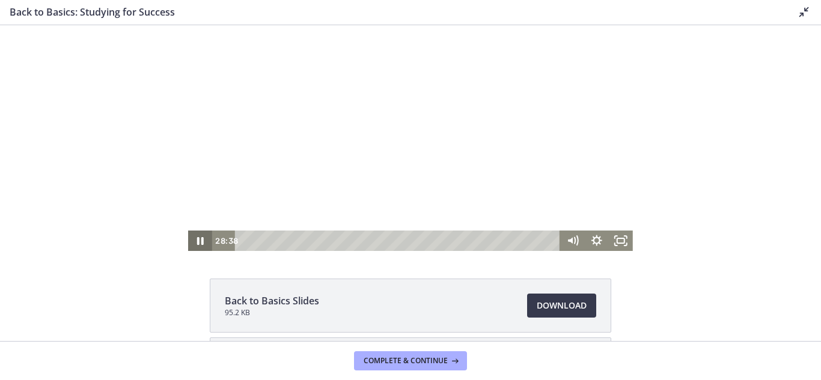
click at [196, 237] on icon "Pause" at bounding box center [200, 241] width 24 height 20
click at [196, 237] on icon "Play Video" at bounding box center [201, 241] width 29 height 25
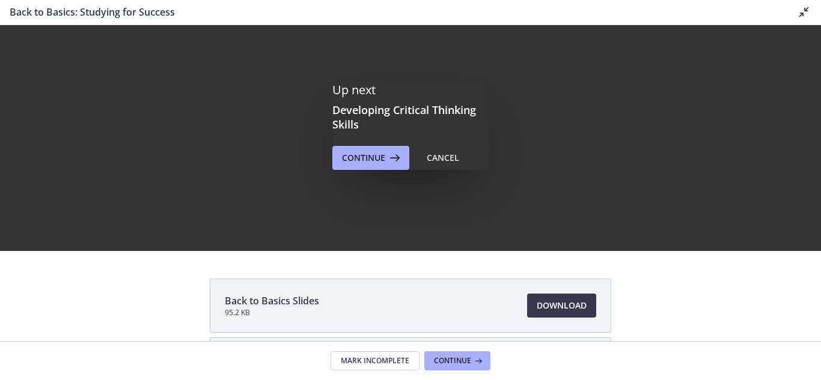
scroll to position [0, 0]
click at [366, 154] on span "Continue" at bounding box center [363, 158] width 43 height 14
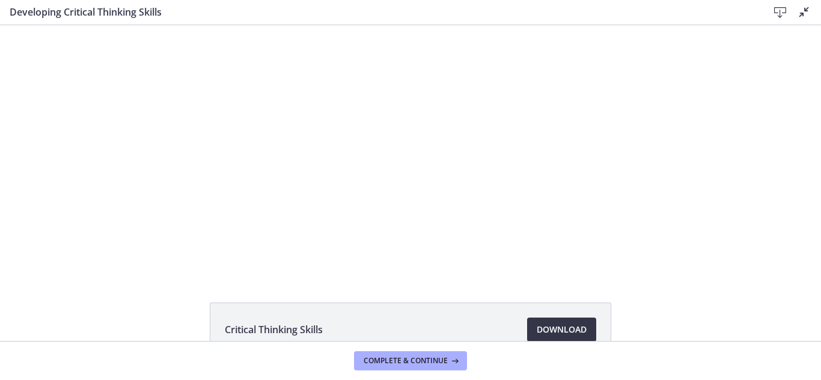
click at [562, 325] on span "Download Opens in a new window" at bounding box center [561, 330] width 50 height 14
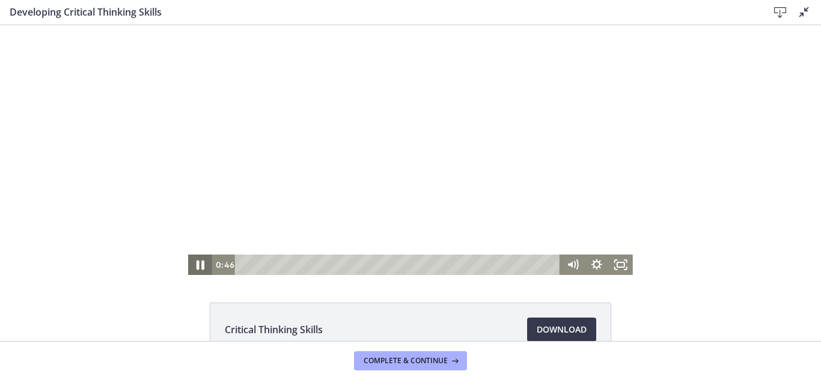
click at [192, 265] on icon "Pause" at bounding box center [200, 265] width 29 height 25
click at [192, 265] on icon "Play Video" at bounding box center [201, 265] width 29 height 25
click at [192, 265] on icon "Pause" at bounding box center [200, 265] width 29 height 25
click at [192, 265] on icon "Play Video" at bounding box center [201, 265] width 29 height 25
click at [192, 265] on icon "Pause" at bounding box center [200, 265] width 29 height 25
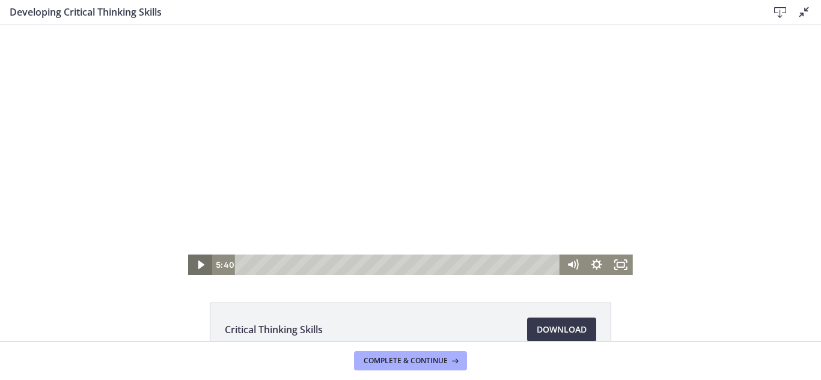
click at [198, 264] on icon "Play Video" at bounding box center [201, 265] width 6 height 8
click at [197, 264] on icon "Pause" at bounding box center [200, 265] width 29 height 25
click at [198, 264] on icon "Play Video" at bounding box center [201, 265] width 6 height 8
